Goal: Browse casually: Explore the website without a specific task or goal

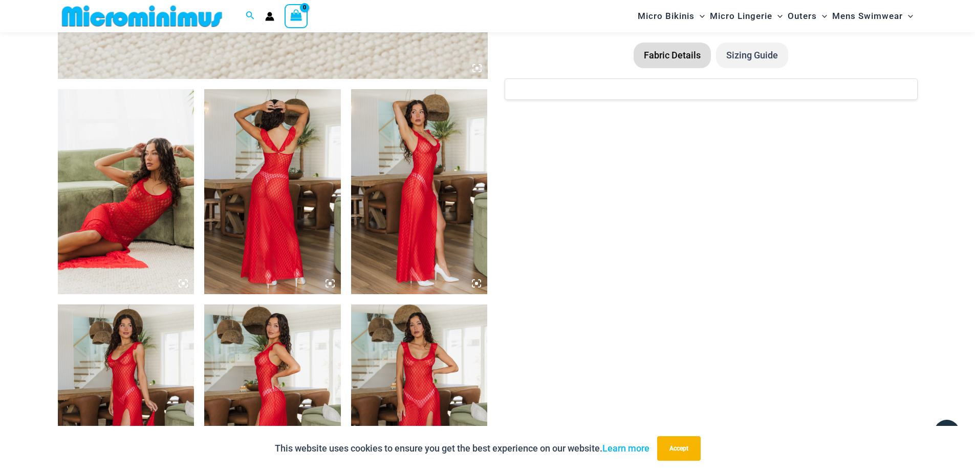
scroll to position [656, 0]
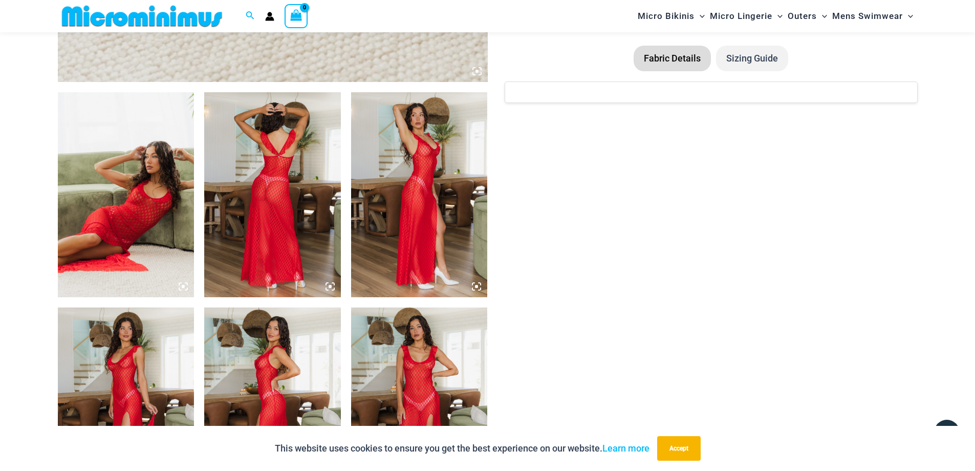
click at [140, 215] on img at bounding box center [126, 194] width 137 height 205
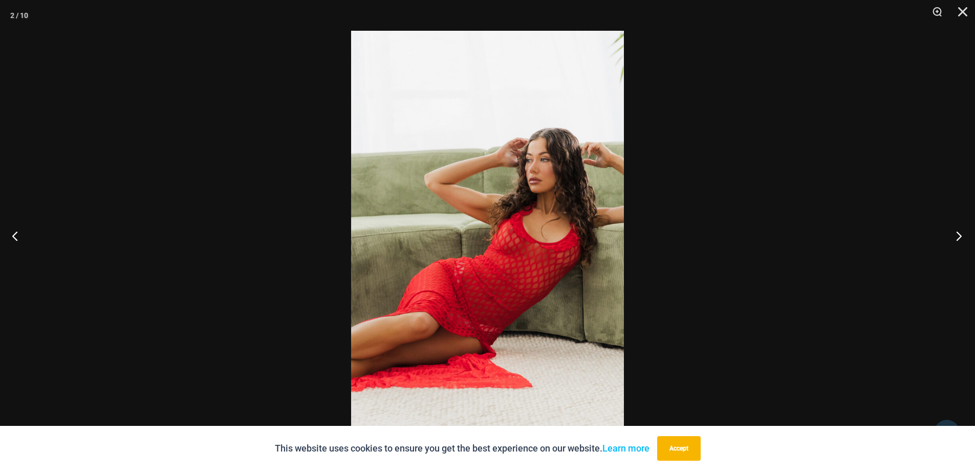
click at [963, 233] on button "Next" at bounding box center [956, 235] width 38 height 51
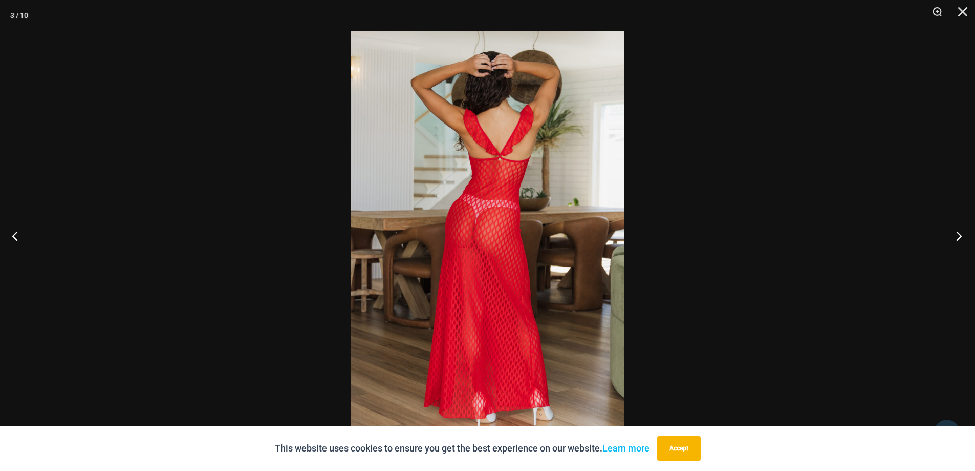
click at [963, 233] on button "Next" at bounding box center [956, 235] width 38 height 51
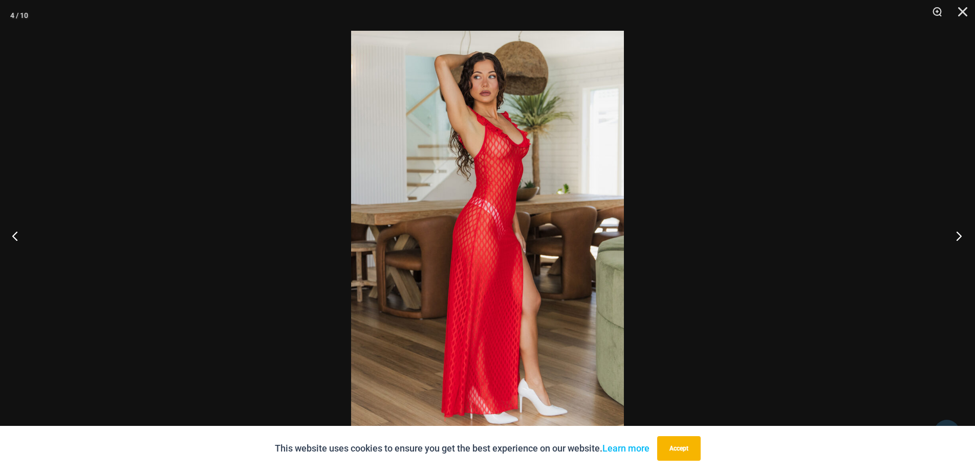
click at [963, 233] on button "Next" at bounding box center [956, 235] width 38 height 51
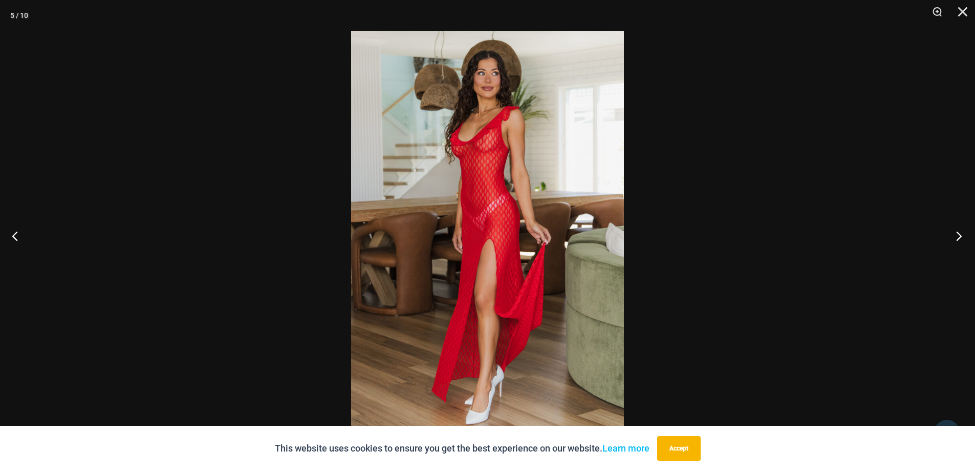
click at [963, 233] on button "Next" at bounding box center [956, 235] width 38 height 51
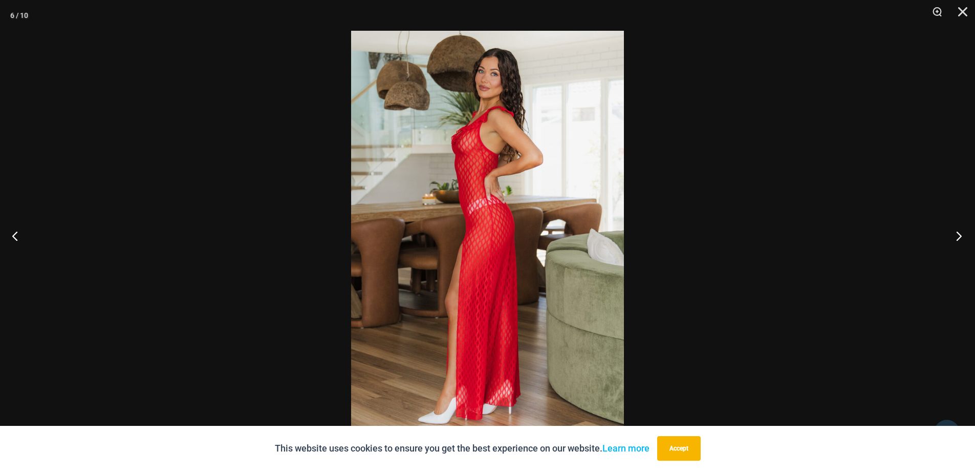
click at [963, 233] on button "Next" at bounding box center [956, 235] width 38 height 51
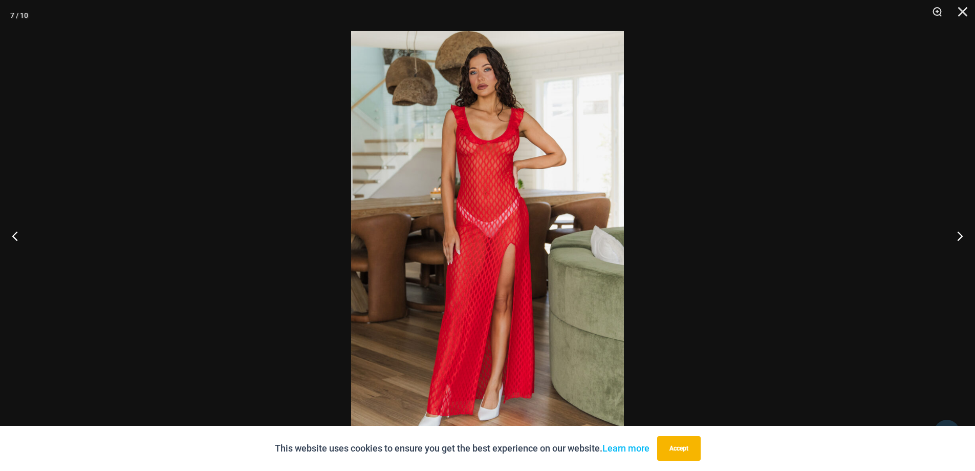
click at [412, 211] on img at bounding box center [487, 235] width 273 height 409
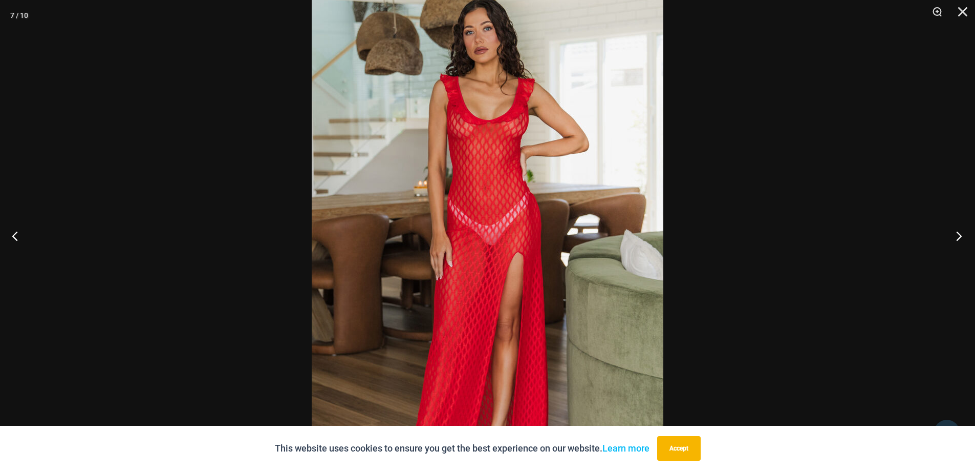
click at [960, 234] on button "Next" at bounding box center [956, 235] width 38 height 51
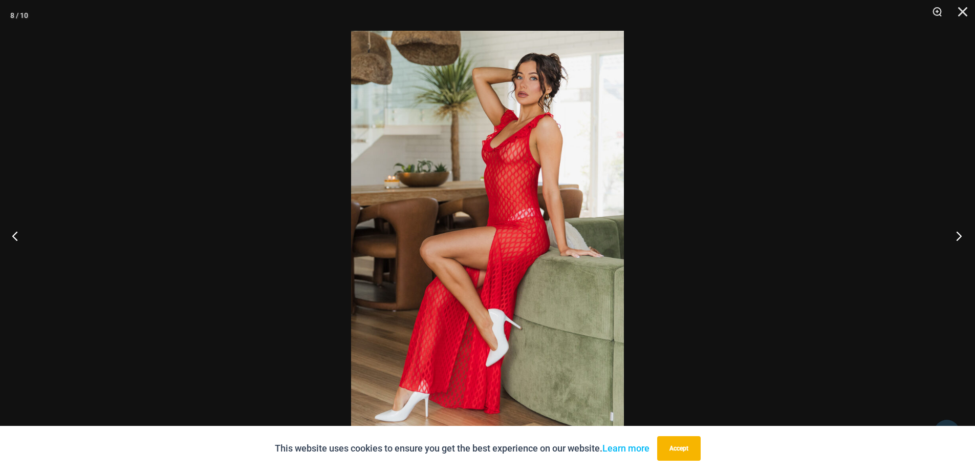
click at [960, 234] on button "Next" at bounding box center [956, 235] width 38 height 51
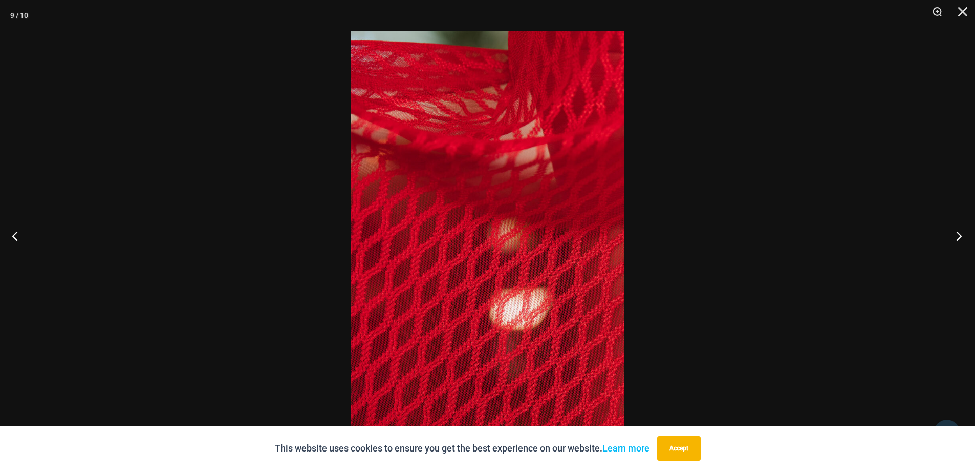
click at [960, 234] on button "Next" at bounding box center [956, 235] width 38 height 51
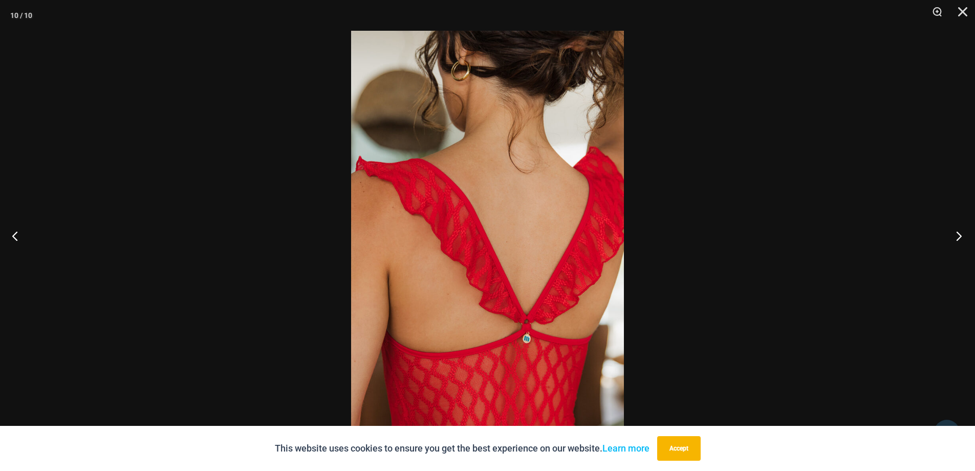
click at [960, 234] on button "Next" at bounding box center [956, 235] width 38 height 51
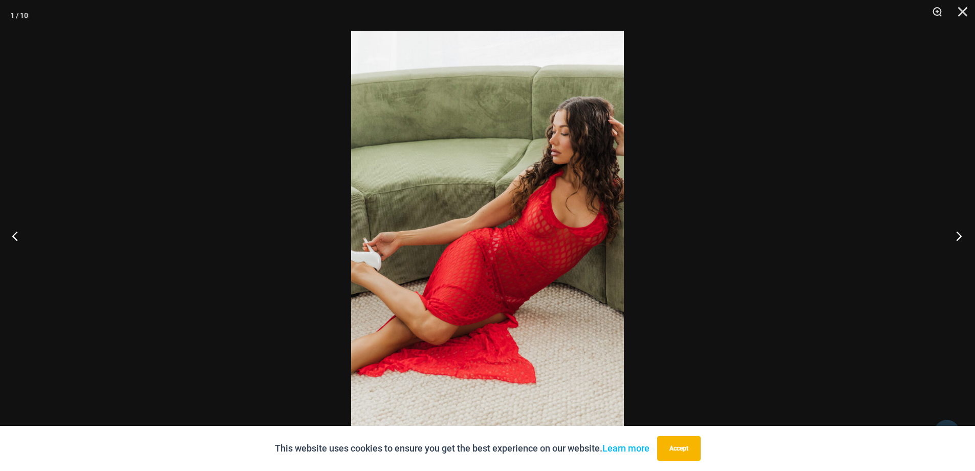
click at [960, 234] on button "Next" at bounding box center [956, 235] width 38 height 51
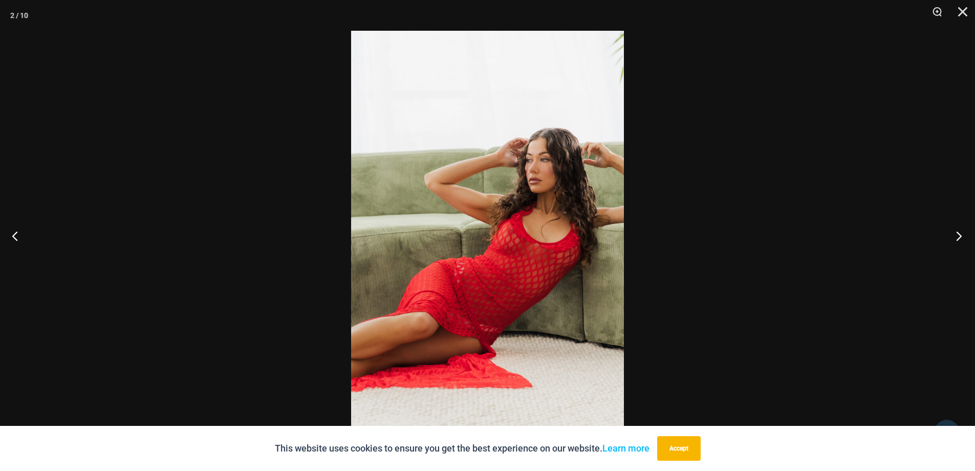
click at [960, 234] on button "Next" at bounding box center [956, 235] width 38 height 51
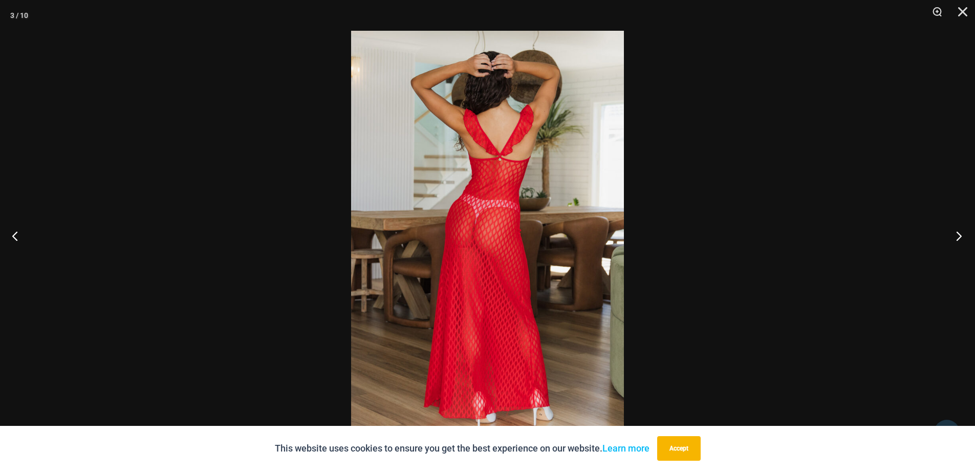
click at [960, 234] on button "Next" at bounding box center [956, 235] width 38 height 51
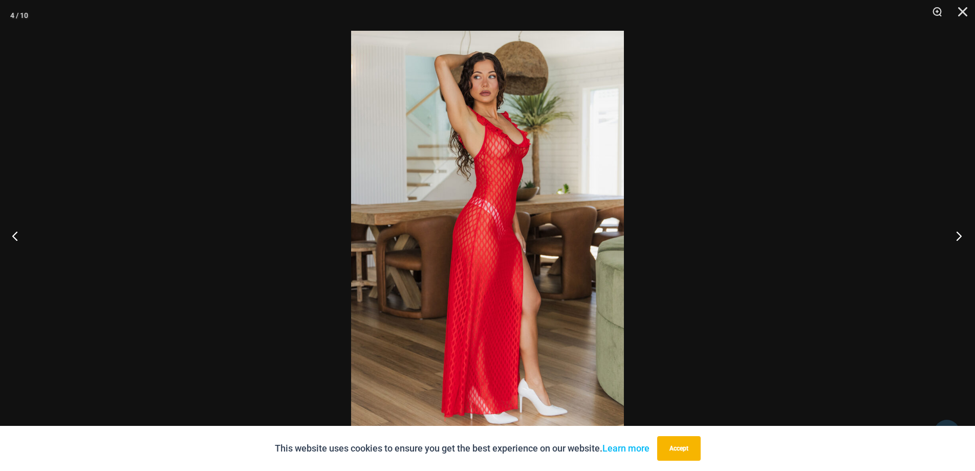
click at [960, 234] on button "Next" at bounding box center [956, 235] width 38 height 51
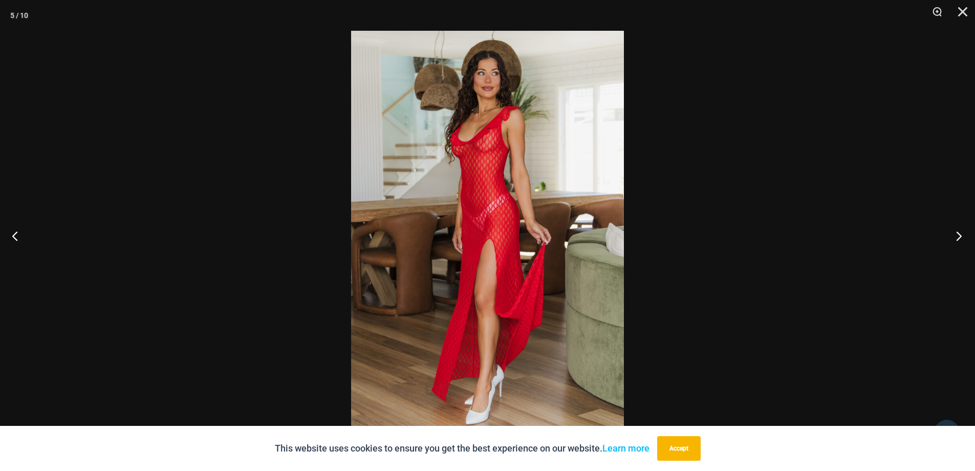
click at [960, 234] on button "Next" at bounding box center [956, 235] width 38 height 51
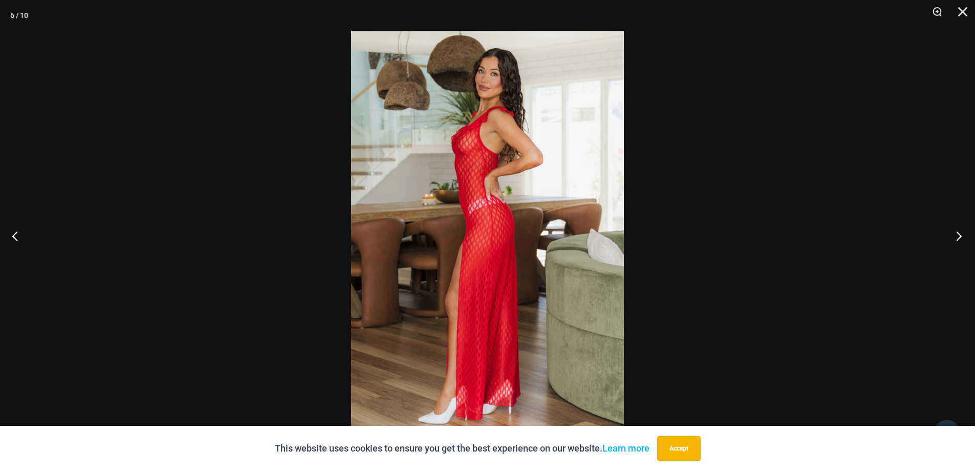
click at [960, 234] on button "Next" at bounding box center [956, 235] width 38 height 51
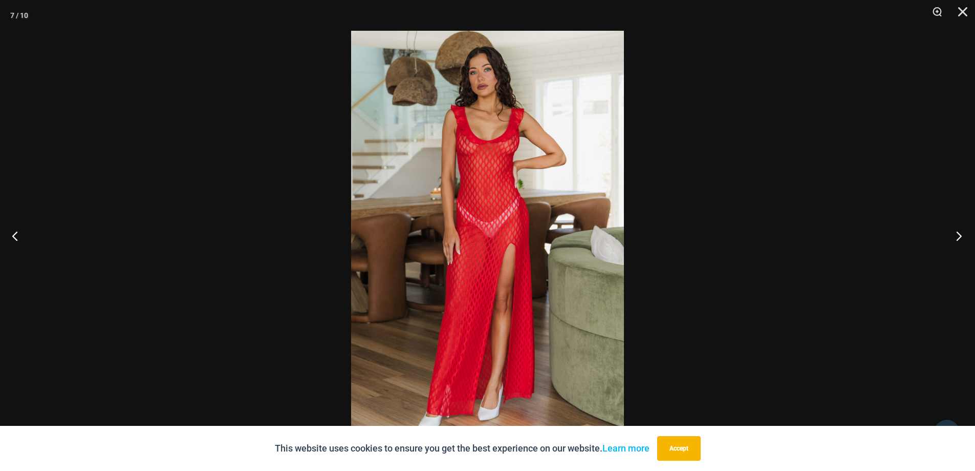
click at [960, 234] on button "Next" at bounding box center [956, 235] width 38 height 51
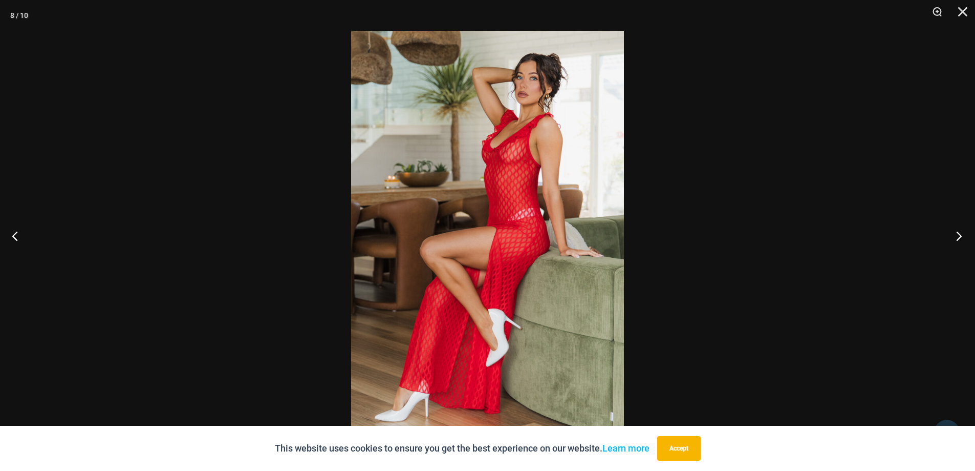
click at [960, 234] on button "Next" at bounding box center [956, 235] width 38 height 51
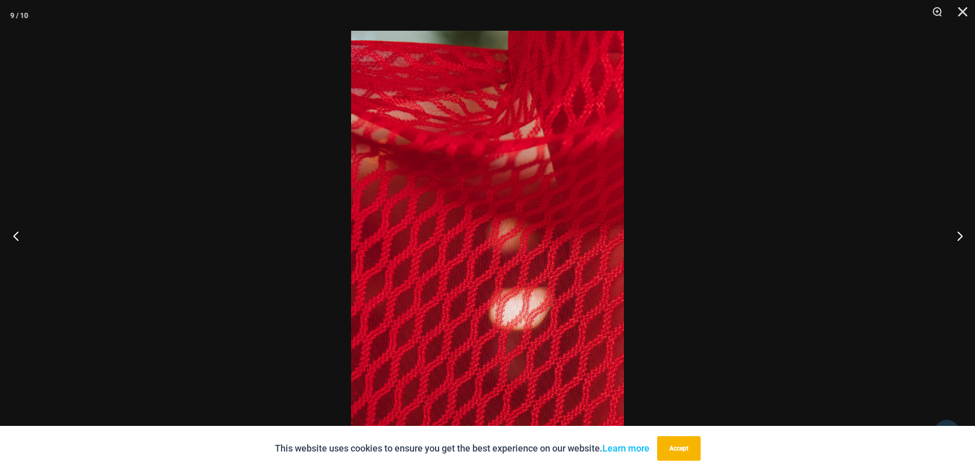
click at [17, 237] on button "Previous" at bounding box center [19, 235] width 38 height 51
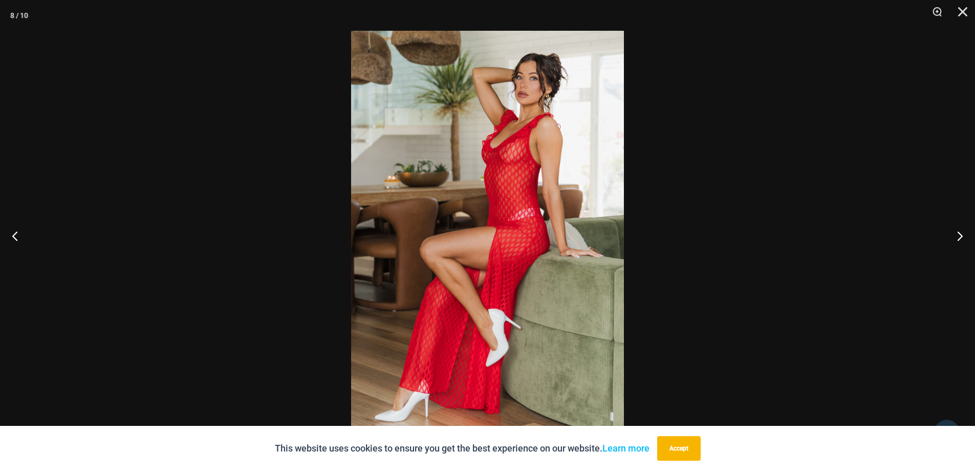
click at [533, 207] on img at bounding box center [487, 235] width 273 height 409
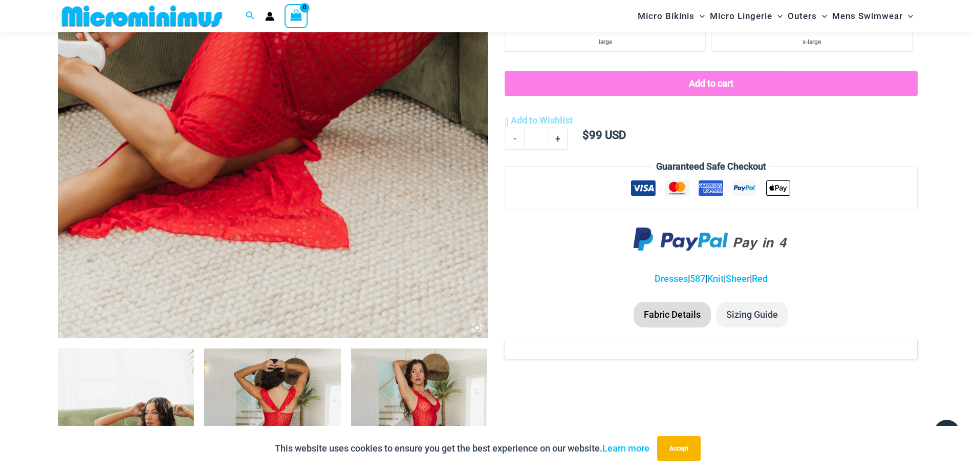
scroll to position [605, 0]
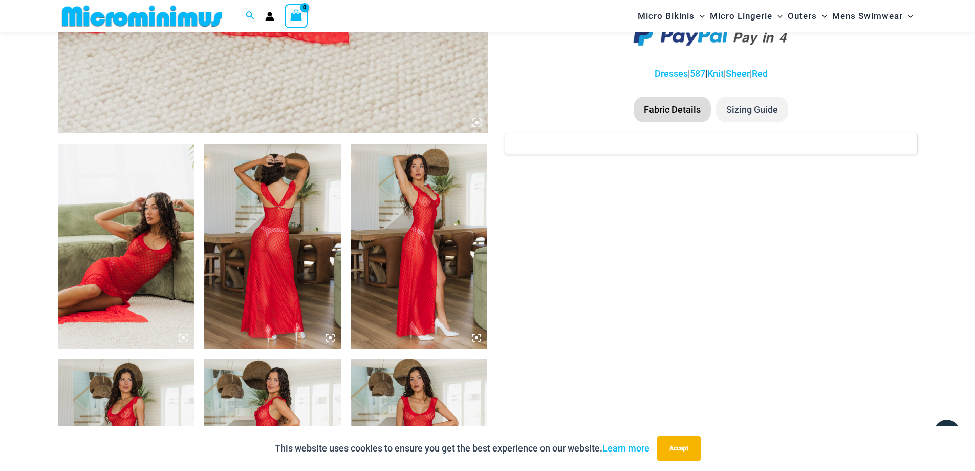
click at [271, 257] on img at bounding box center [272, 245] width 137 height 205
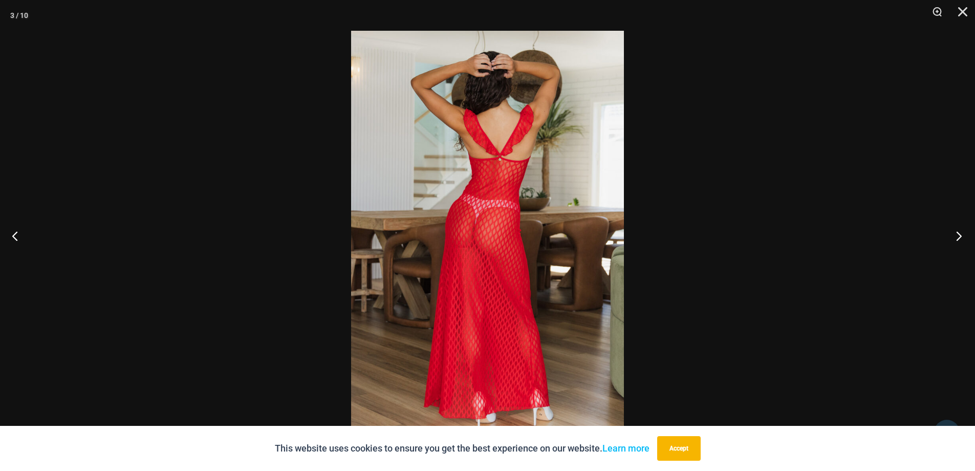
click at [960, 236] on button "Next" at bounding box center [956, 235] width 38 height 51
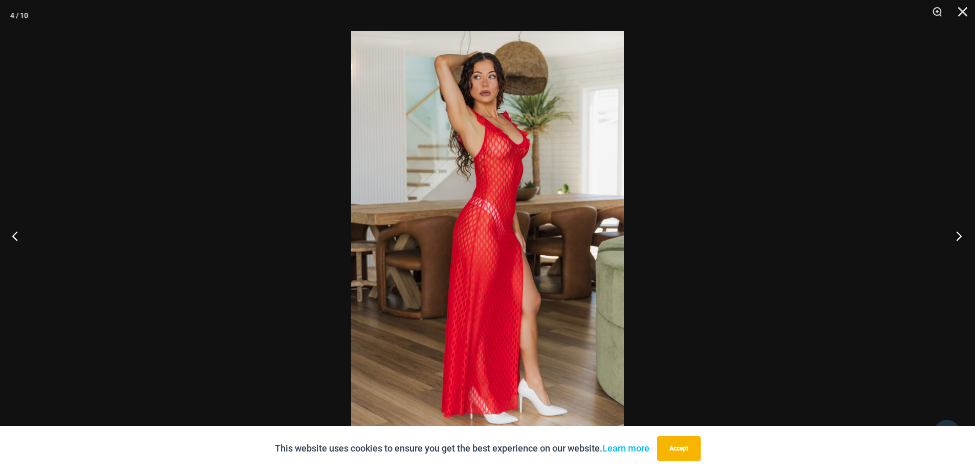
click at [961, 236] on button "Next" at bounding box center [956, 235] width 38 height 51
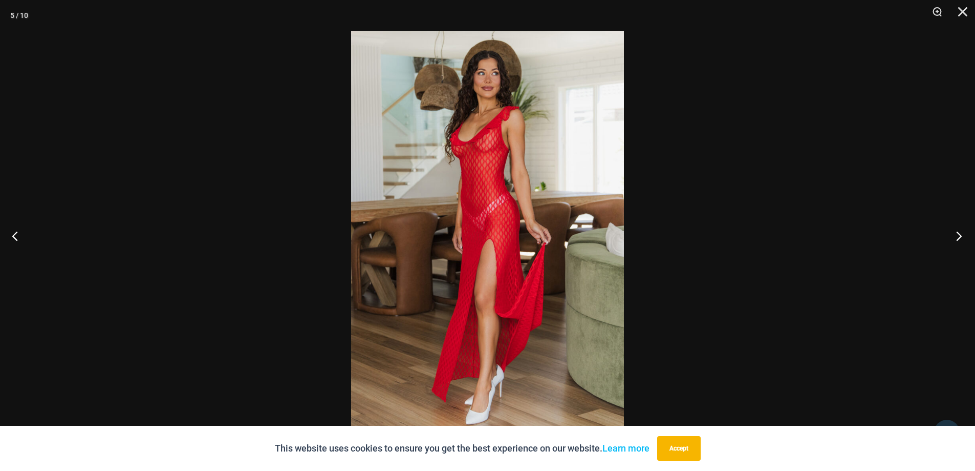
click at [961, 236] on button "Next" at bounding box center [956, 235] width 38 height 51
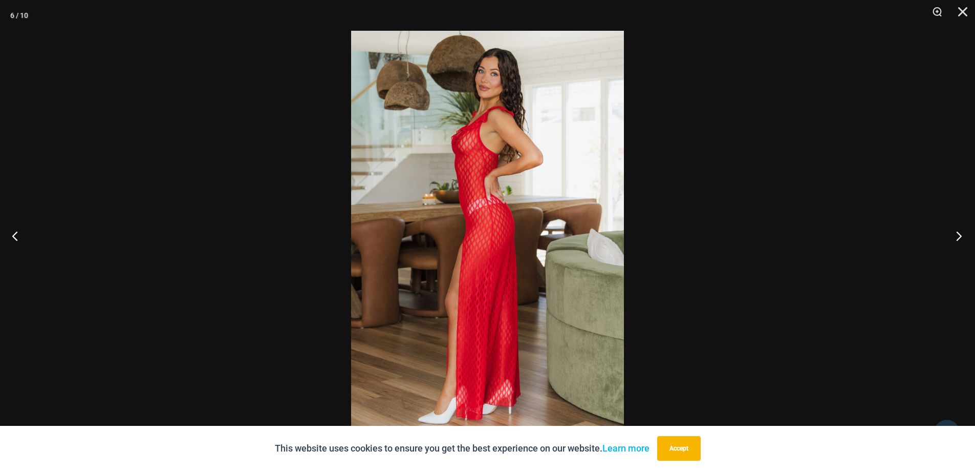
click at [961, 236] on button "Next" at bounding box center [956, 235] width 38 height 51
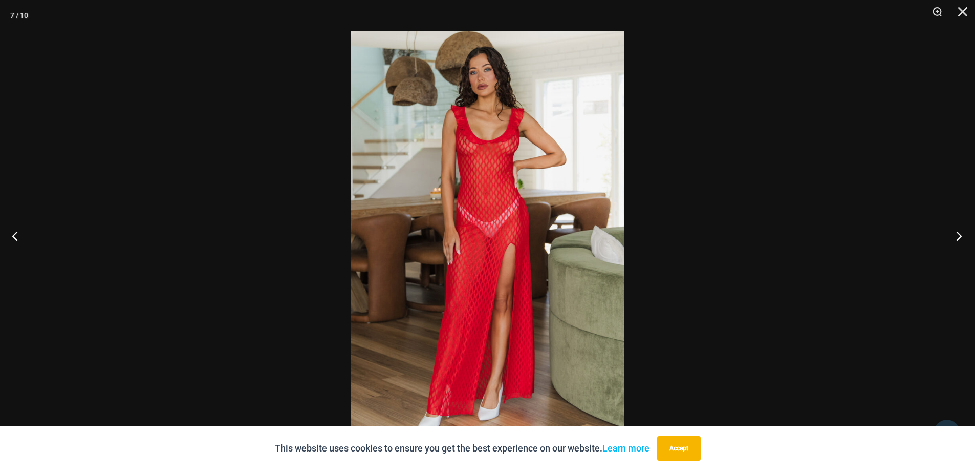
click at [961, 236] on button "Next" at bounding box center [956, 235] width 38 height 51
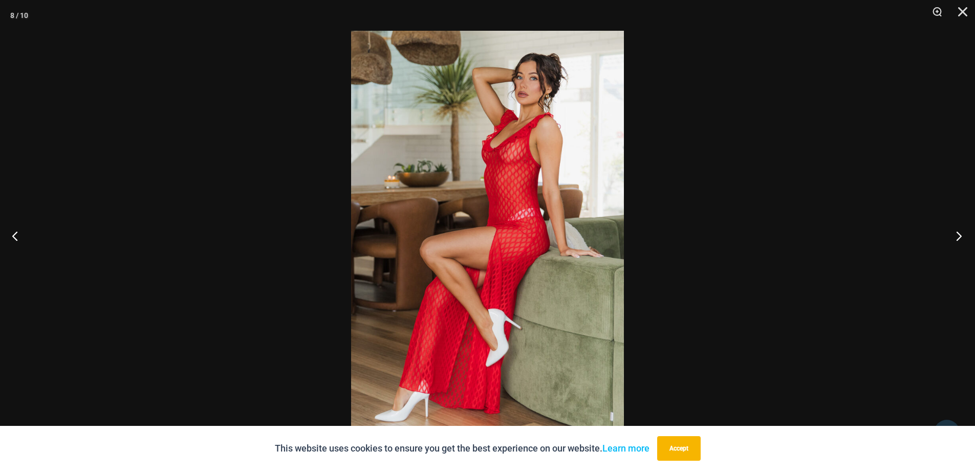
click at [961, 236] on button "Next" at bounding box center [956, 235] width 38 height 51
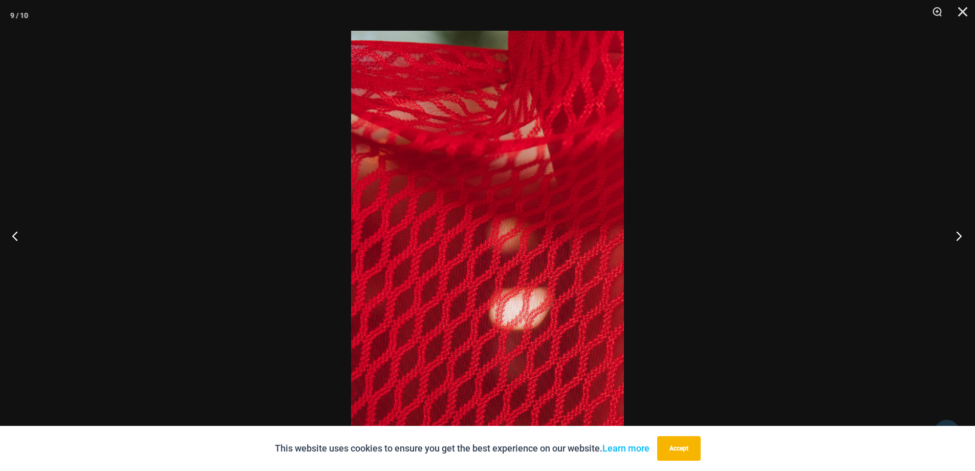
click at [961, 236] on button "Next" at bounding box center [956, 235] width 38 height 51
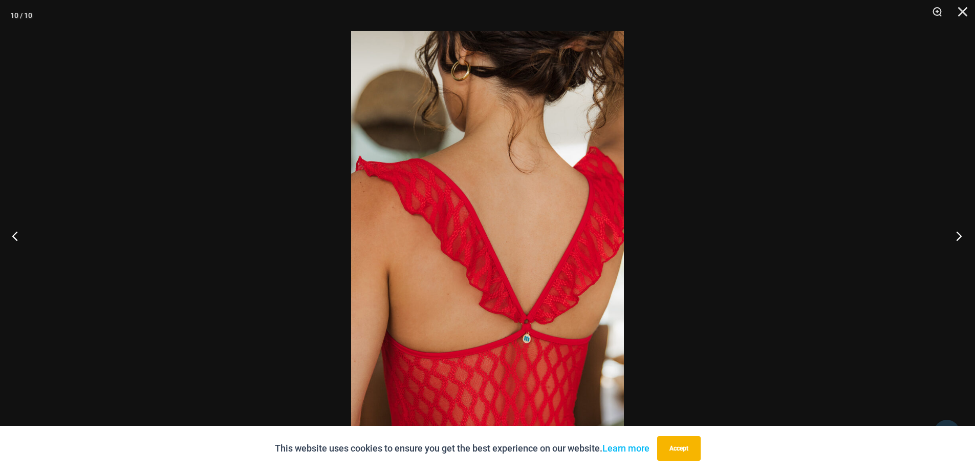
click at [961, 236] on button "Next" at bounding box center [956, 235] width 38 height 51
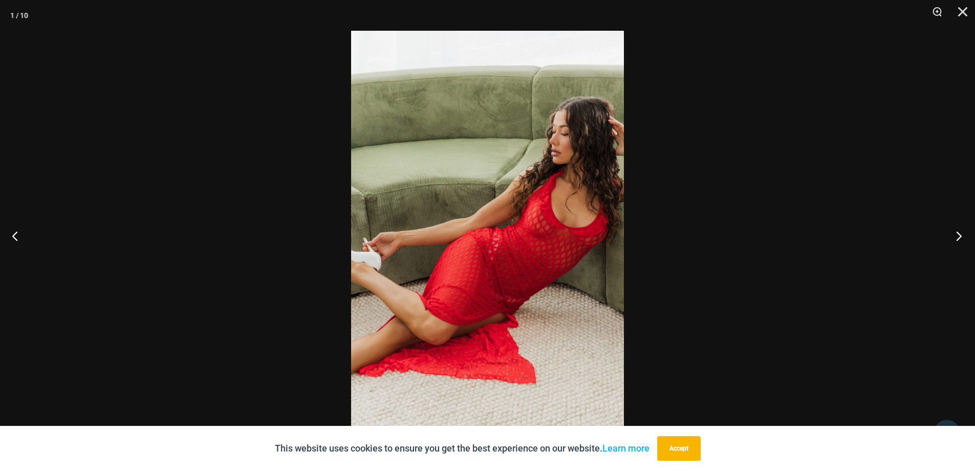
click at [961, 236] on button "Next" at bounding box center [956, 235] width 38 height 51
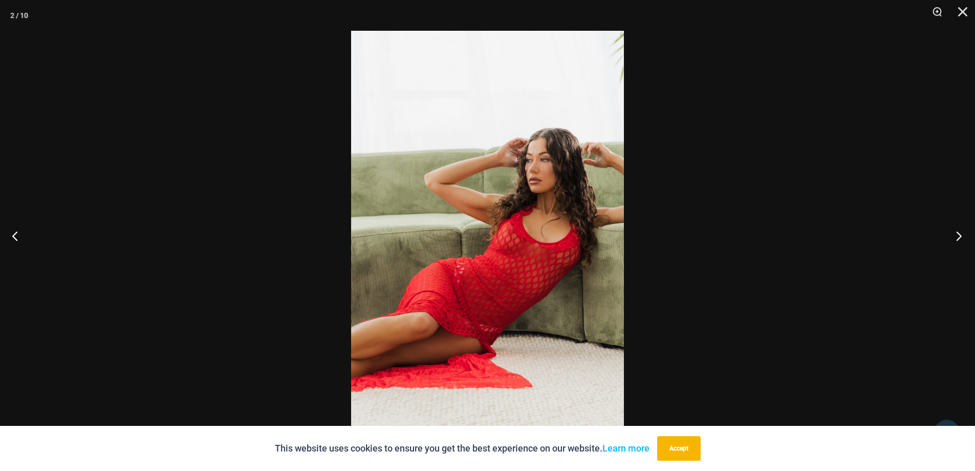
click at [961, 236] on button "Next" at bounding box center [956, 235] width 38 height 51
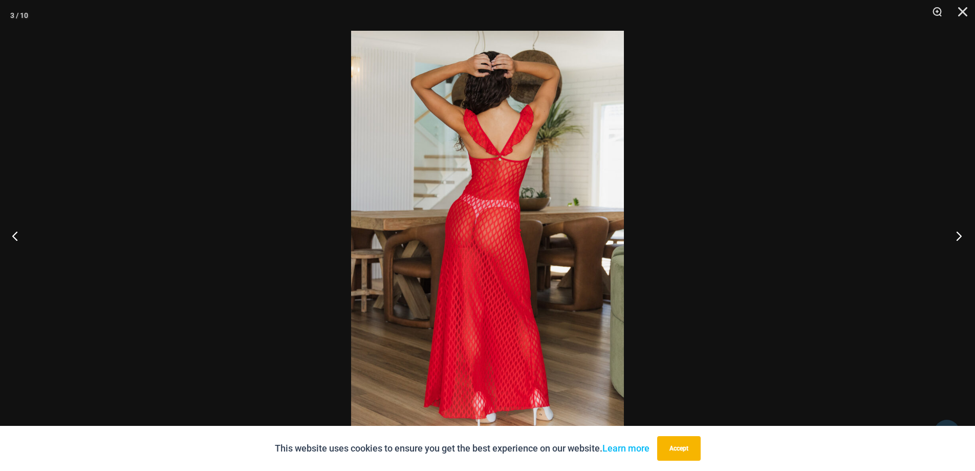
click at [961, 236] on button "Next" at bounding box center [956, 235] width 38 height 51
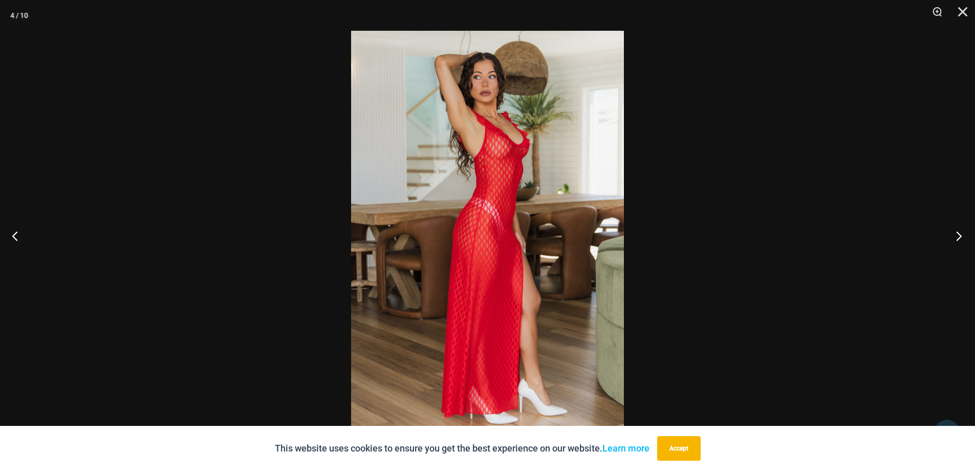
click at [961, 236] on button "Next" at bounding box center [956, 235] width 38 height 51
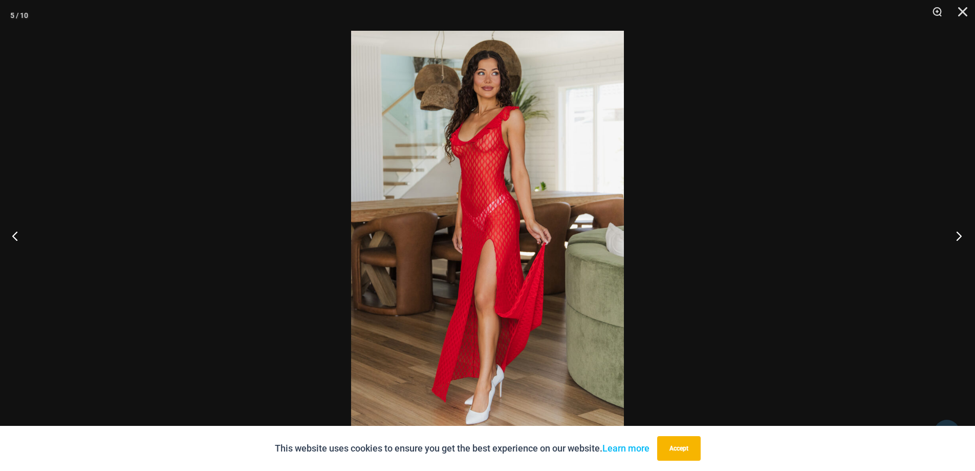
click at [961, 236] on button "Next" at bounding box center [956, 235] width 38 height 51
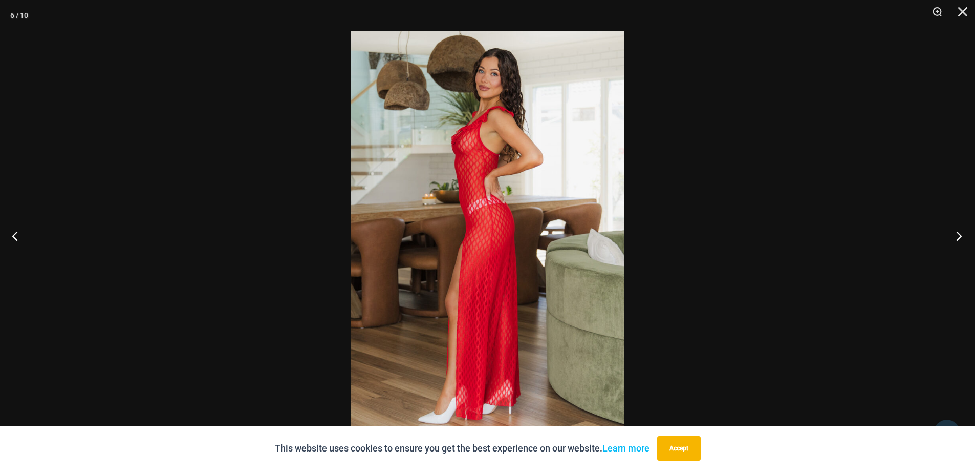
click at [961, 236] on button "Next" at bounding box center [956, 235] width 38 height 51
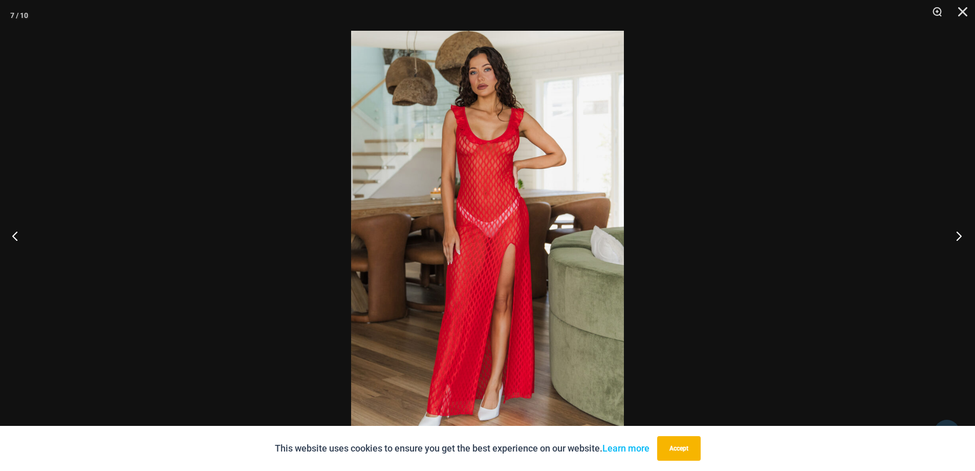
click at [961, 236] on button "Next" at bounding box center [956, 235] width 38 height 51
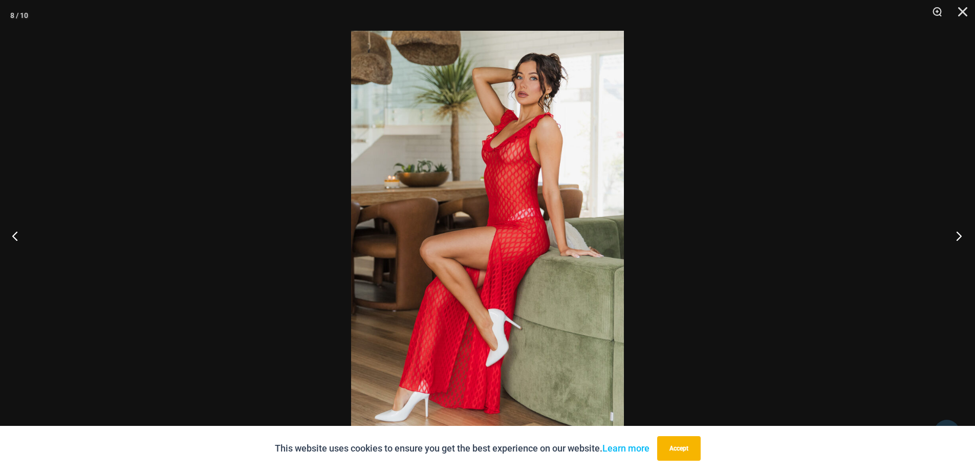
click at [961, 236] on button "Next" at bounding box center [956, 235] width 38 height 51
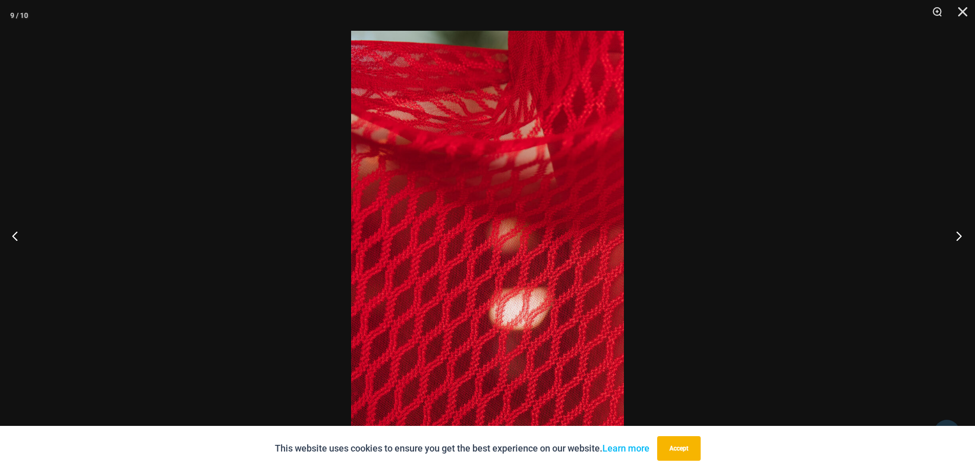
click at [961, 236] on button "Next" at bounding box center [956, 235] width 38 height 51
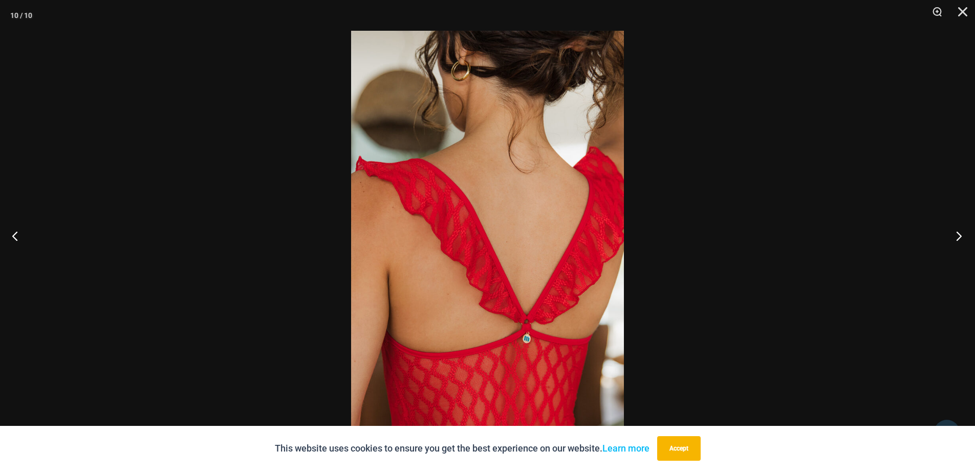
click at [961, 236] on button "Next" at bounding box center [956, 235] width 38 height 51
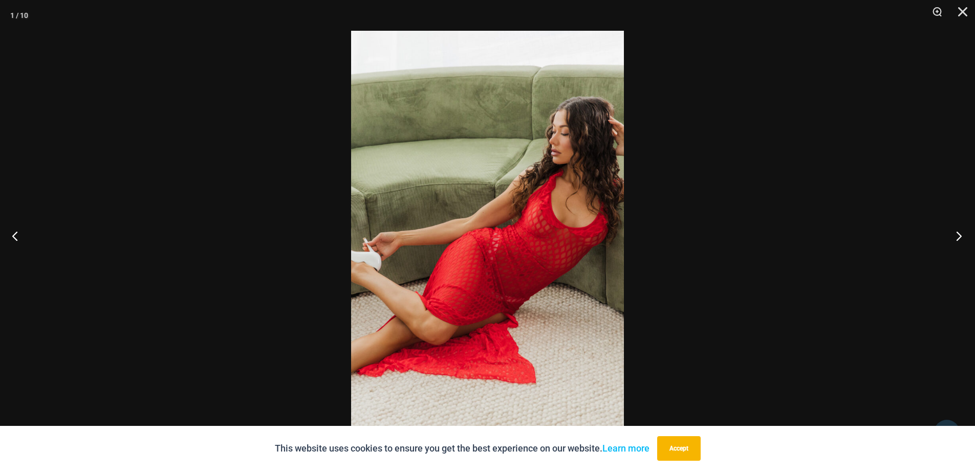
click at [961, 236] on button "Next" at bounding box center [956, 235] width 38 height 51
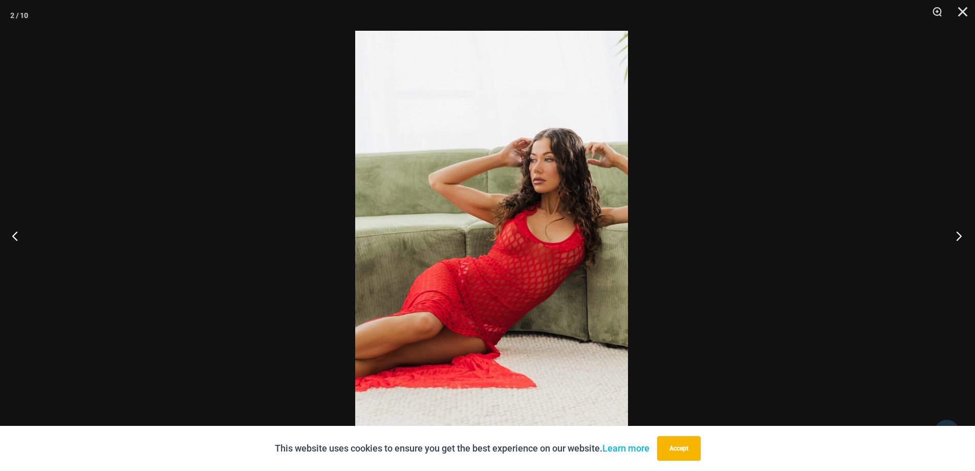
click at [969, 242] on button "Next" at bounding box center [956, 235] width 38 height 51
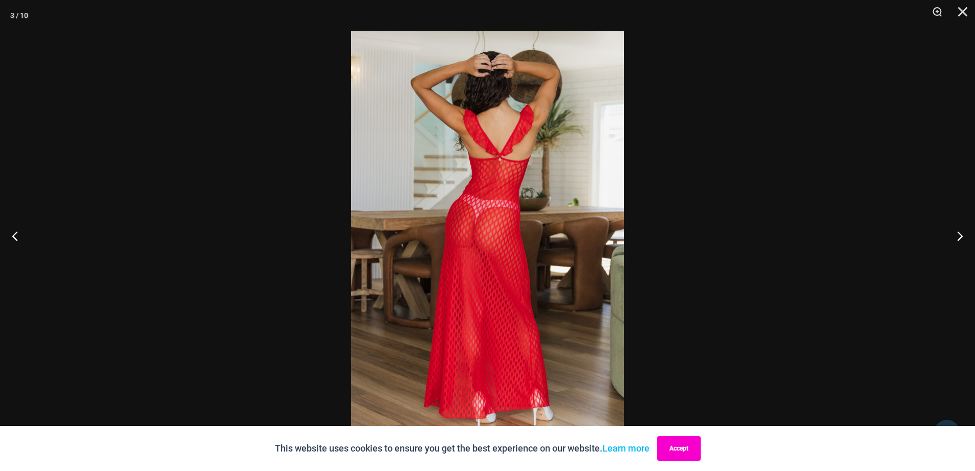
click at [671, 453] on button "Accept" at bounding box center [679, 448] width 44 height 25
